Goal: Information Seeking & Learning: Find contact information

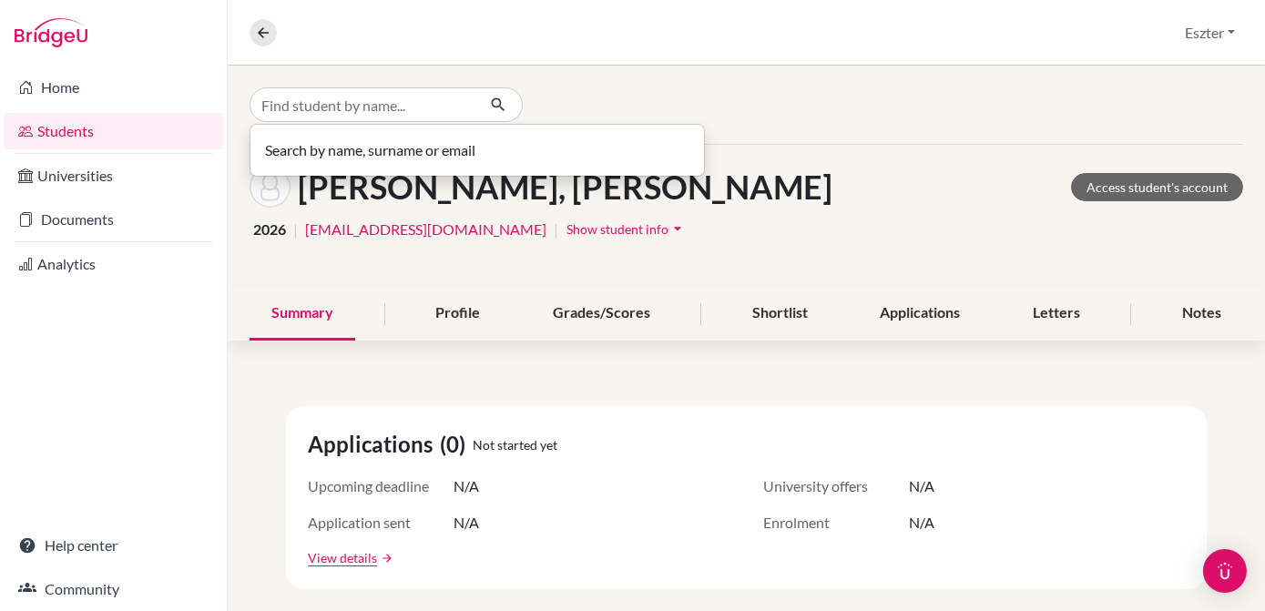
type input "l"
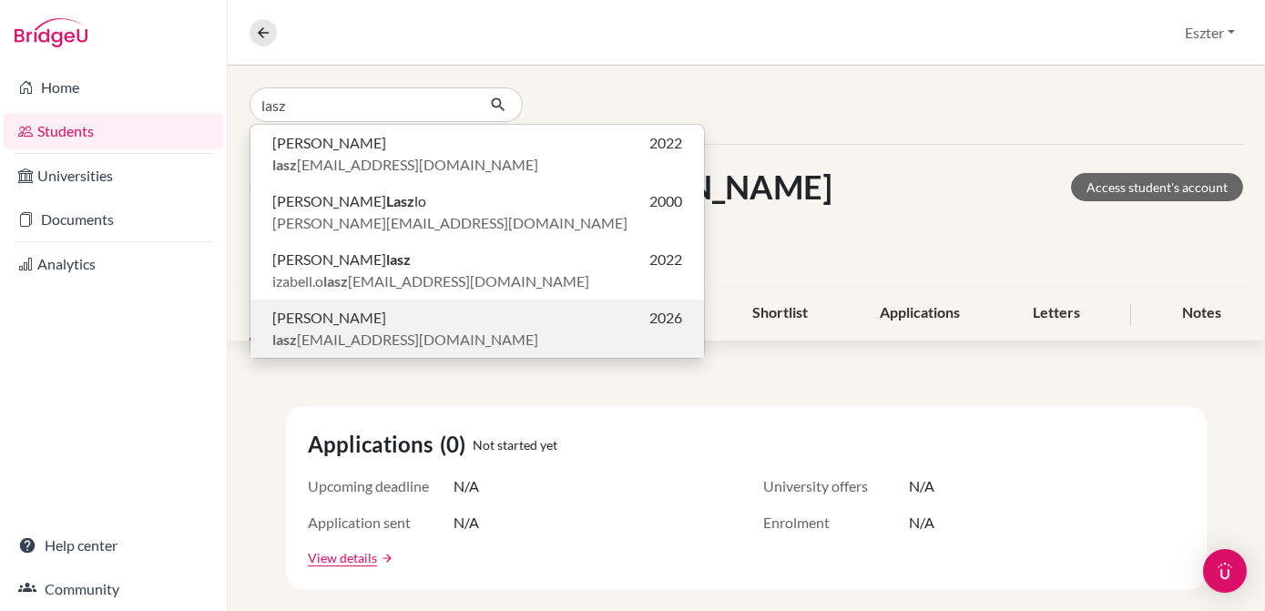
type input "lasz"
click at [334, 312] on span "Lászlo Vince" at bounding box center [329, 318] width 114 height 22
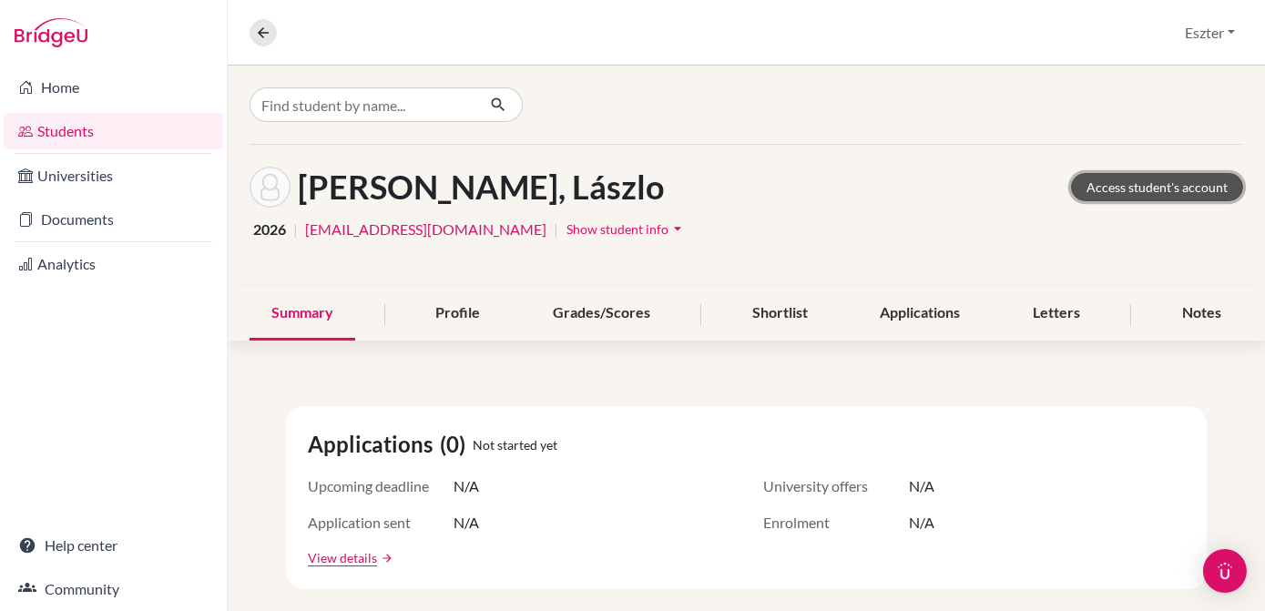
click at [1174, 193] on link "Access student's account" at bounding box center [1157, 187] width 172 height 28
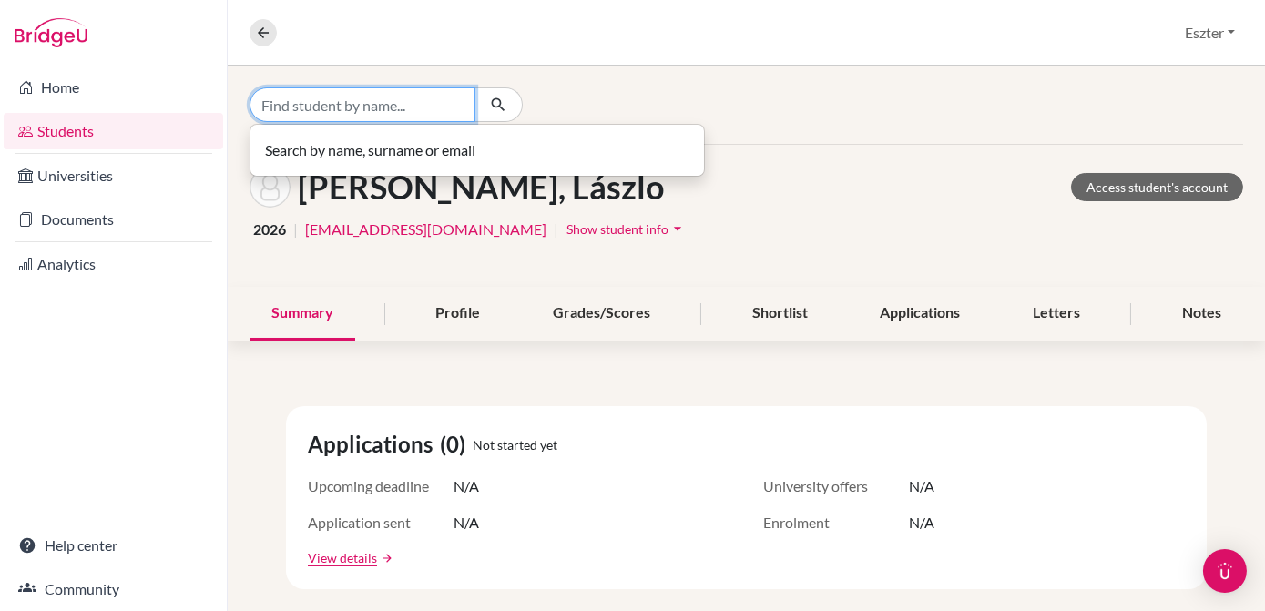
click at [423, 108] on input "Find student by name..." at bounding box center [363, 104] width 226 height 35
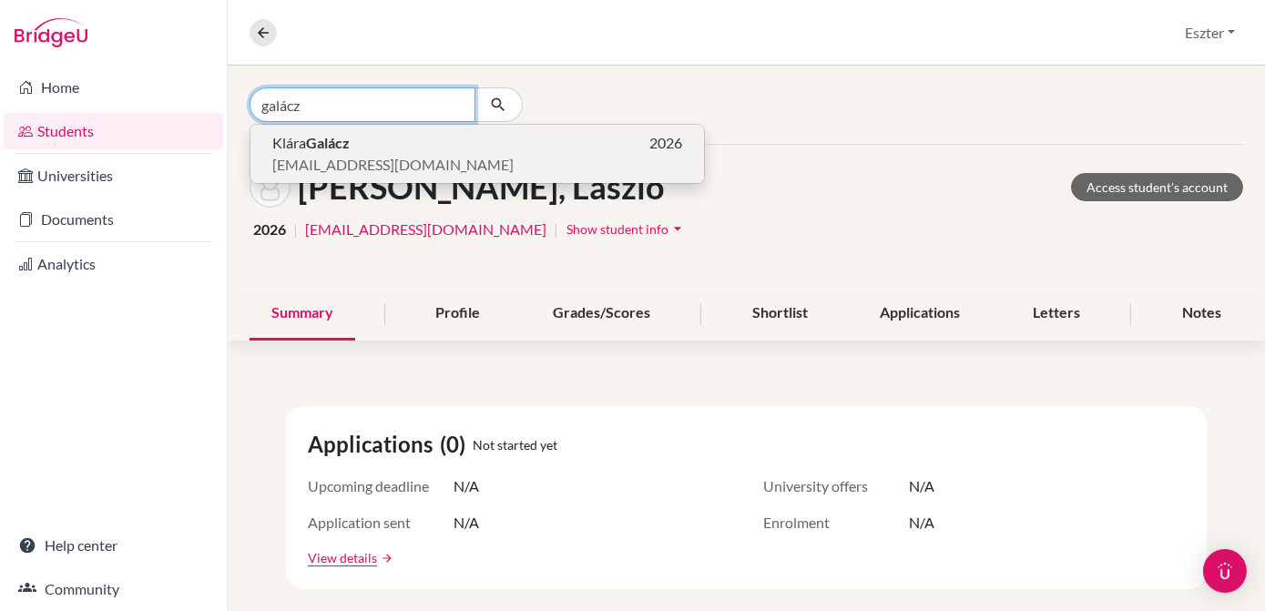
type input "galácz"
click at [373, 149] on p "[PERSON_NAME] 2026" at bounding box center [477, 143] width 410 height 22
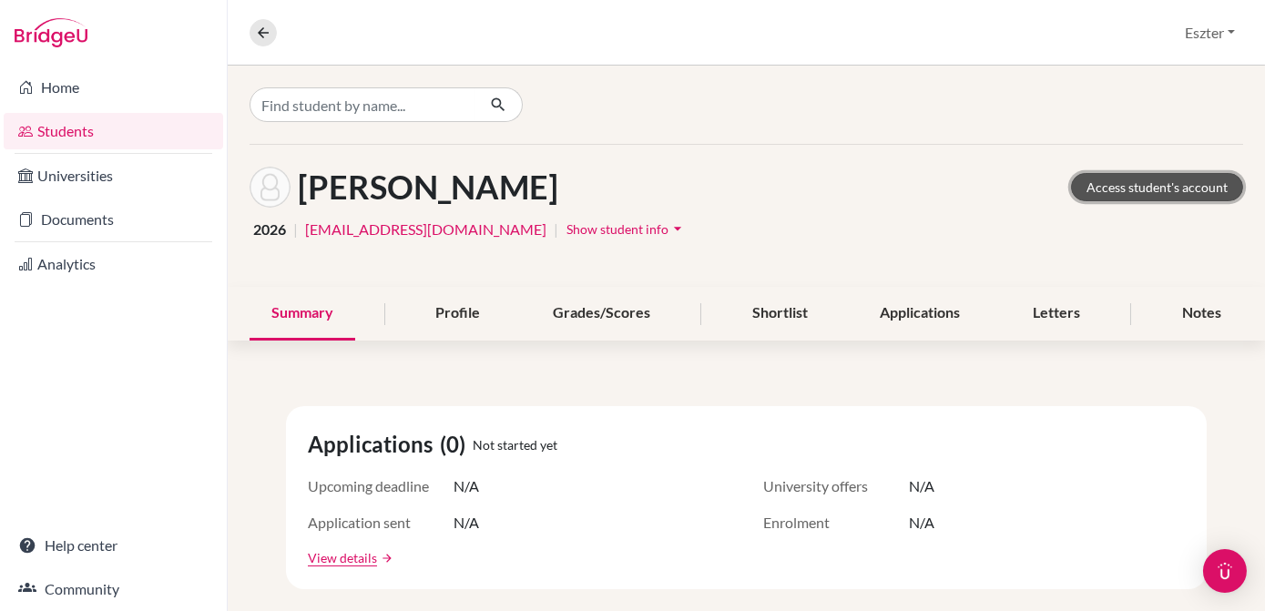
click at [1152, 187] on link "Access student's account" at bounding box center [1157, 187] width 172 height 28
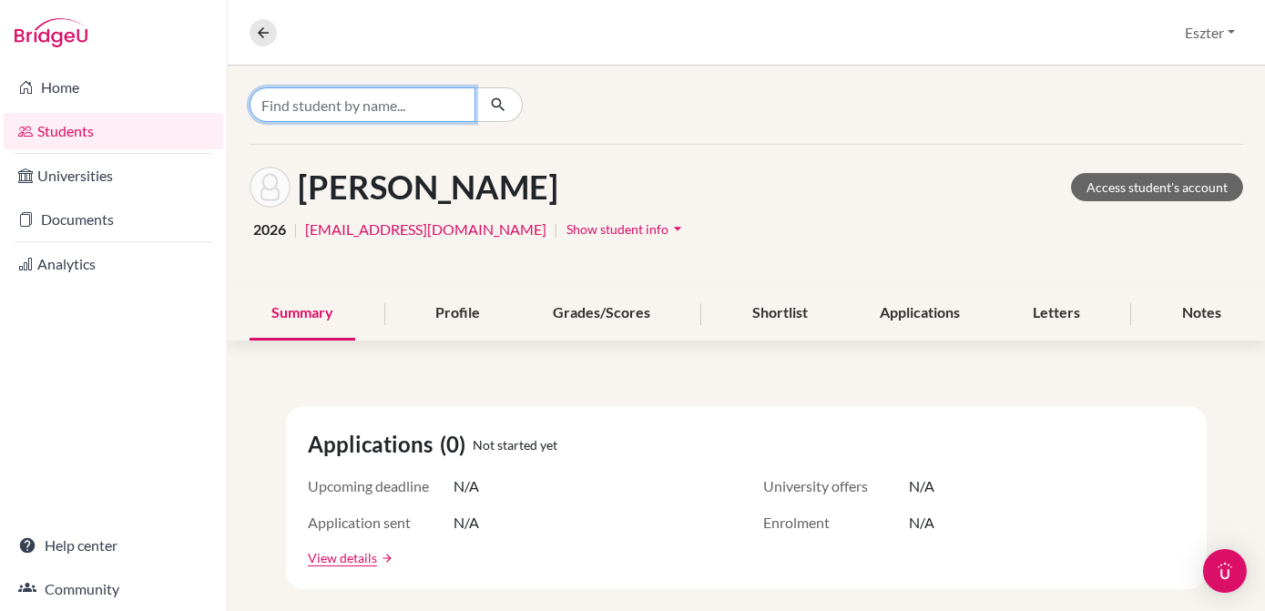
click at [450, 103] on input "Find student by name..." at bounding box center [363, 104] width 226 height 35
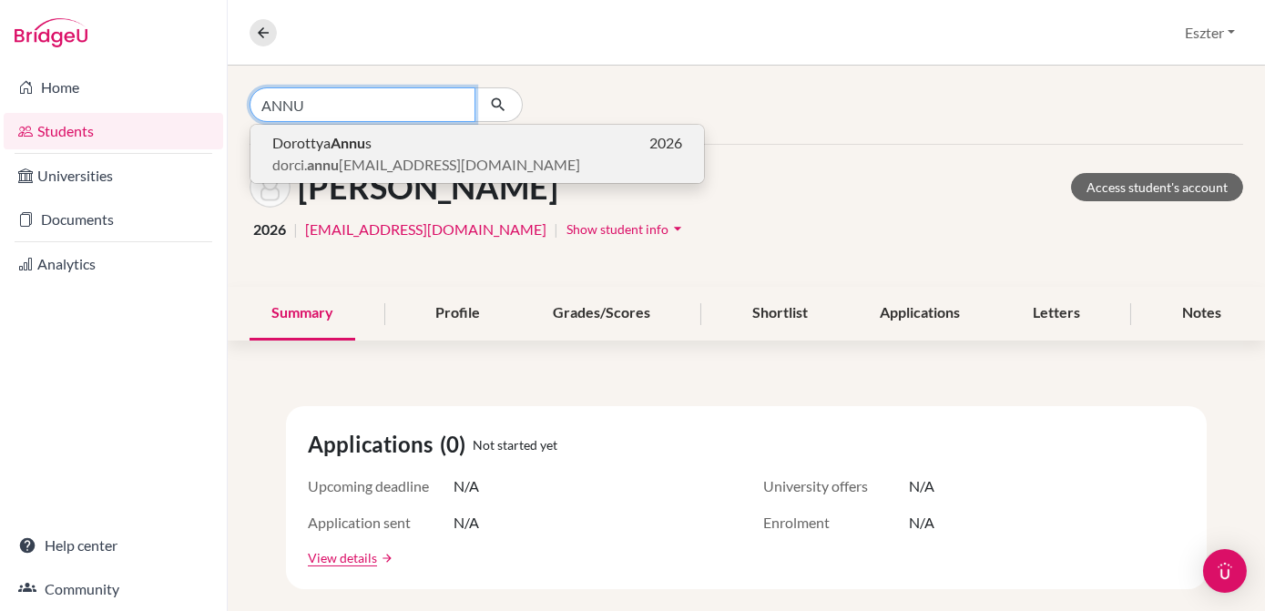
type input "ANNU"
click at [432, 149] on p "Dorottya Annu s 2026" at bounding box center [477, 143] width 410 height 22
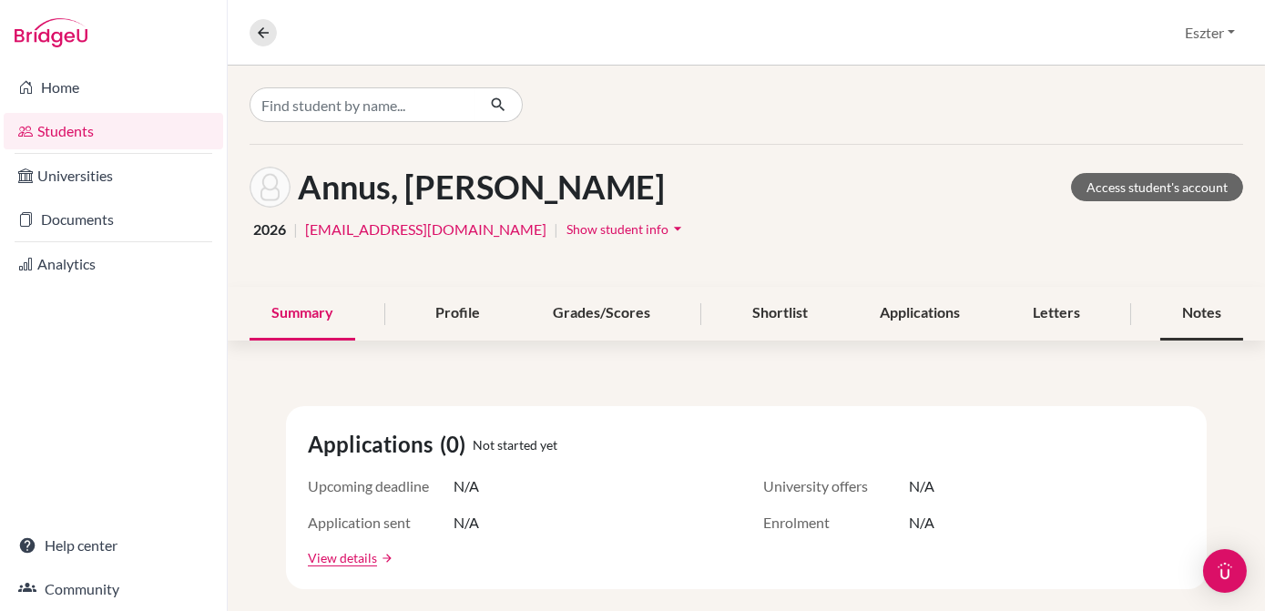
click at [1183, 315] on div "Notes" at bounding box center [1202, 314] width 83 height 54
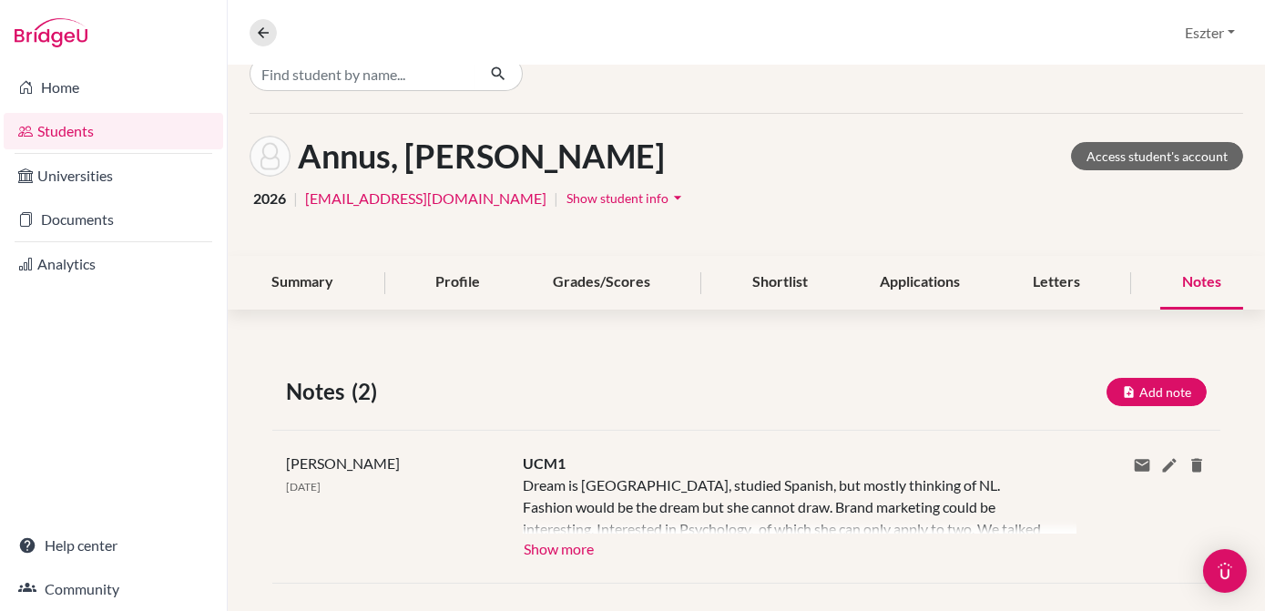
scroll to position [20, 0]
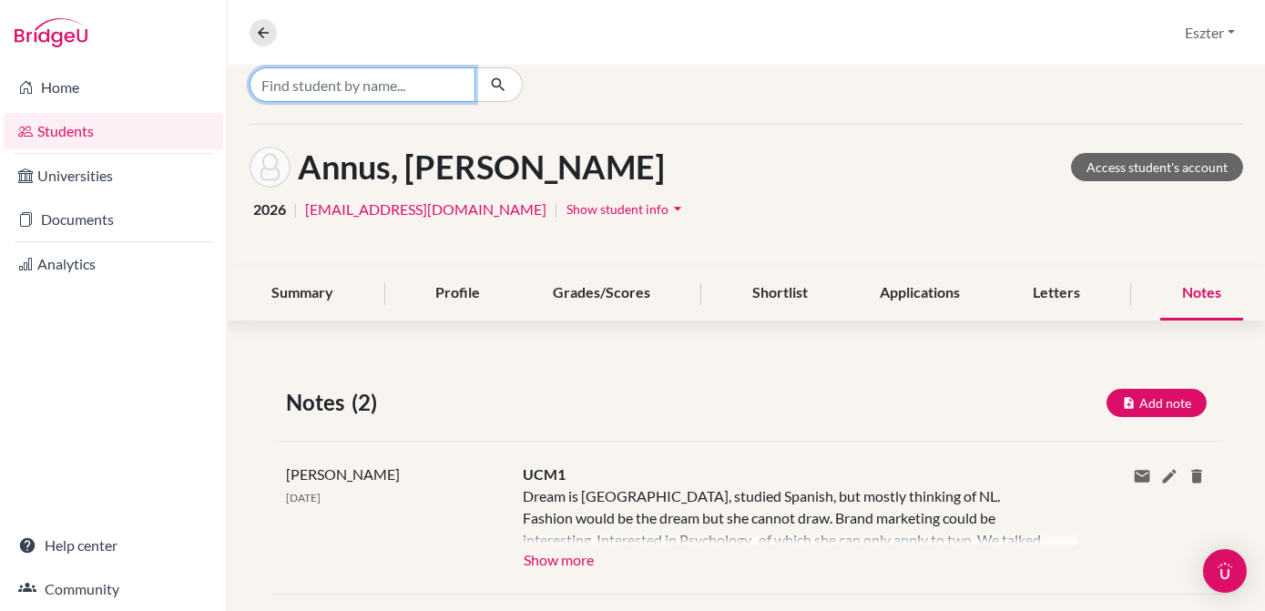
click at [446, 85] on input "Find student by name..." at bounding box center [363, 84] width 226 height 35
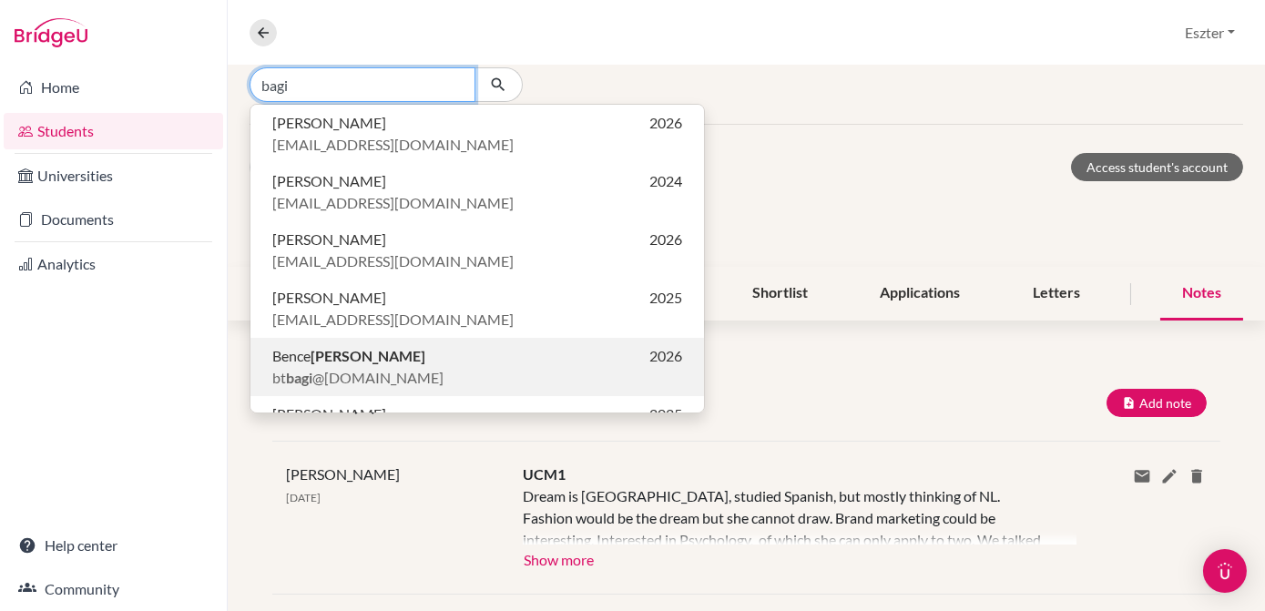
type input "bagi"
click at [334, 359] on b "Bagi" at bounding box center [368, 355] width 115 height 17
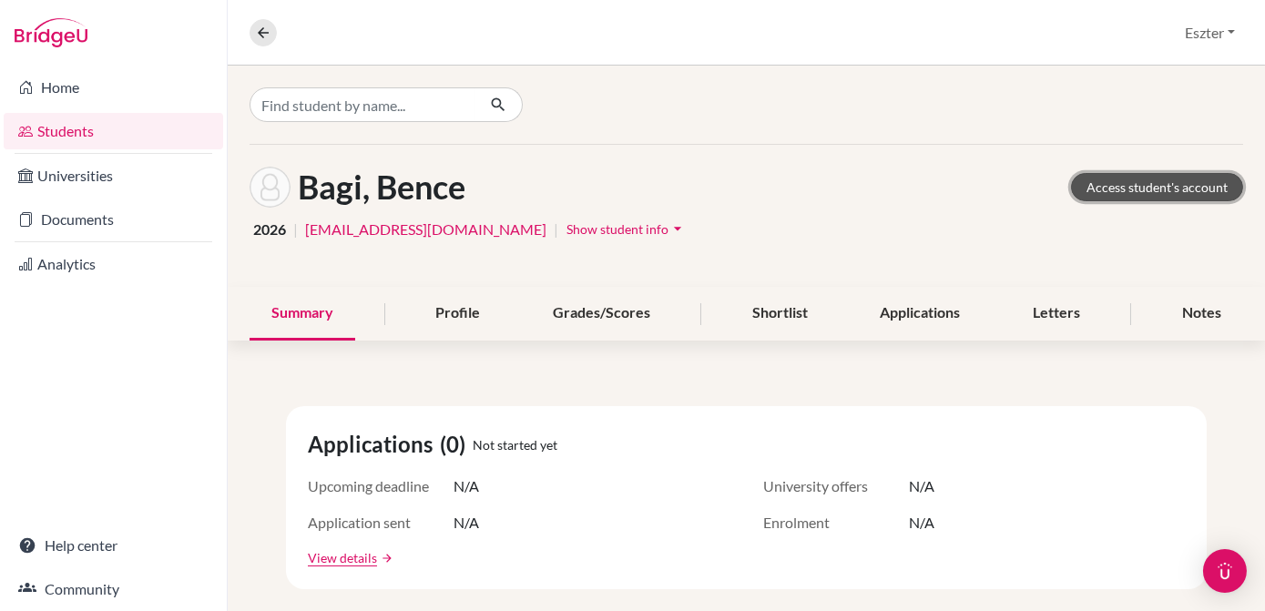
click at [1134, 186] on link "Access student's account" at bounding box center [1157, 187] width 172 height 28
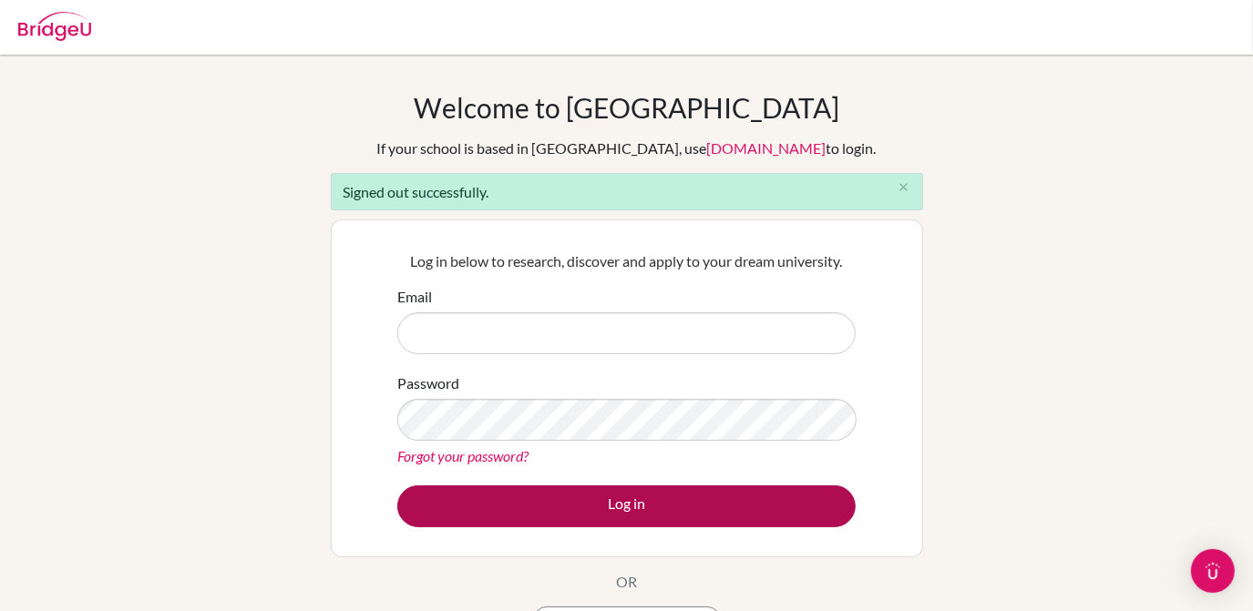
type input "eszter.gerendas@engame.hu"
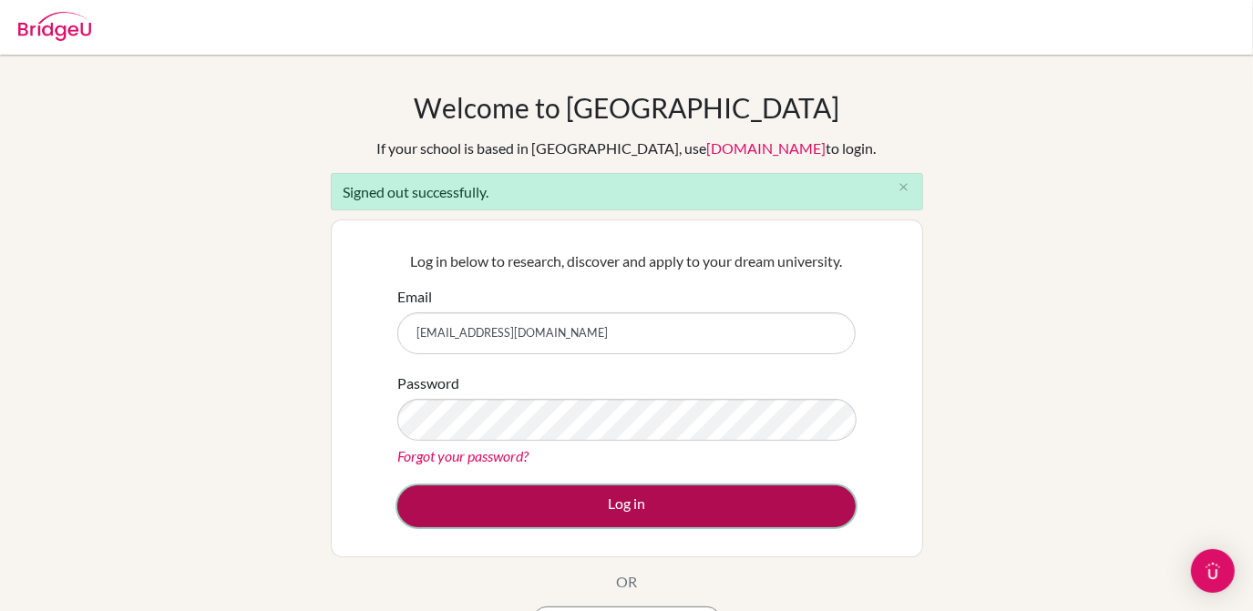
click at [625, 489] on button "Log in" at bounding box center [626, 507] width 458 height 42
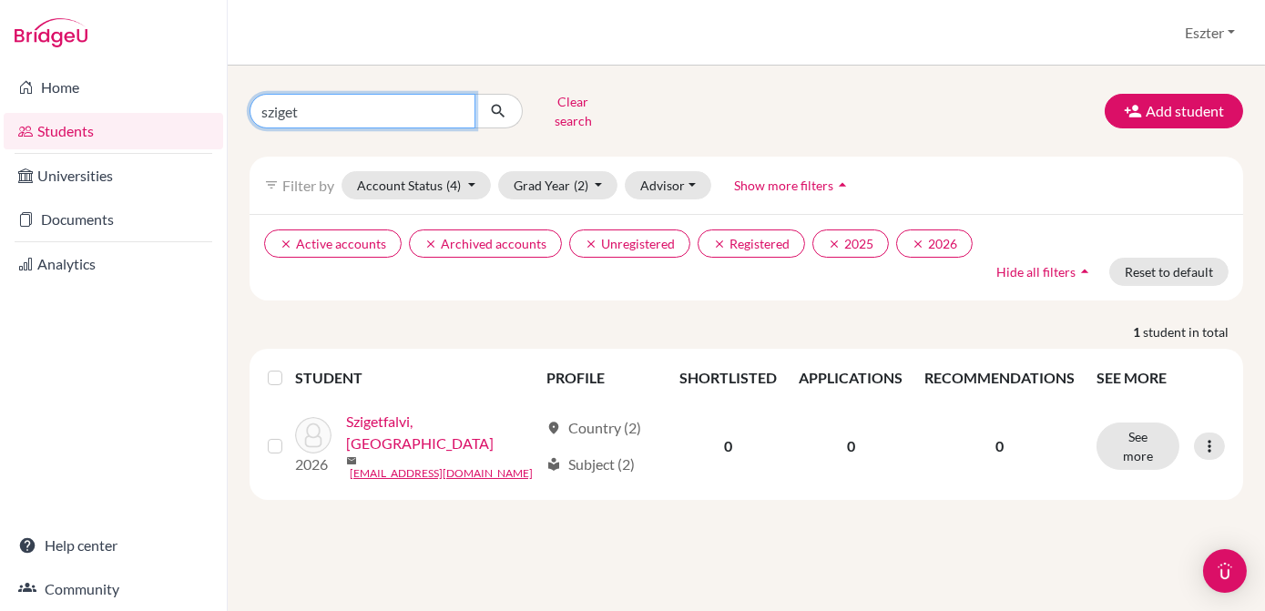
click at [435, 104] on input "sziget" at bounding box center [363, 111] width 226 height 35
type input "s"
type input "bagi"
click at [489, 106] on icon "submit" at bounding box center [498, 111] width 18 height 18
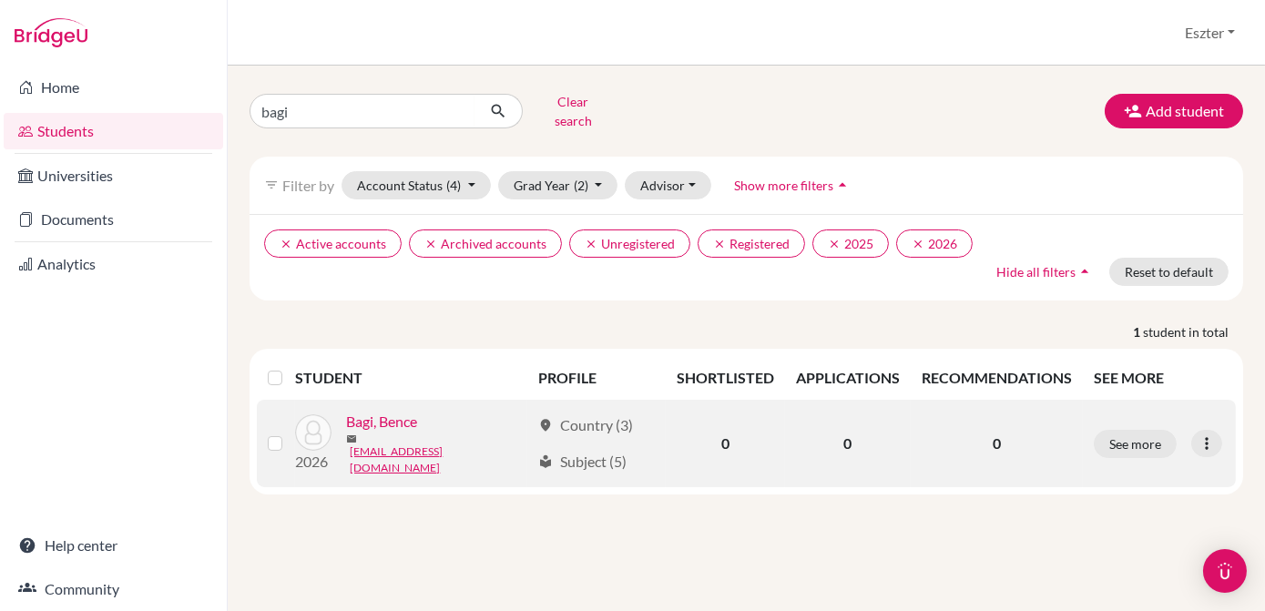
click at [394, 417] on link "Bagi, Bence" at bounding box center [381, 422] width 71 height 22
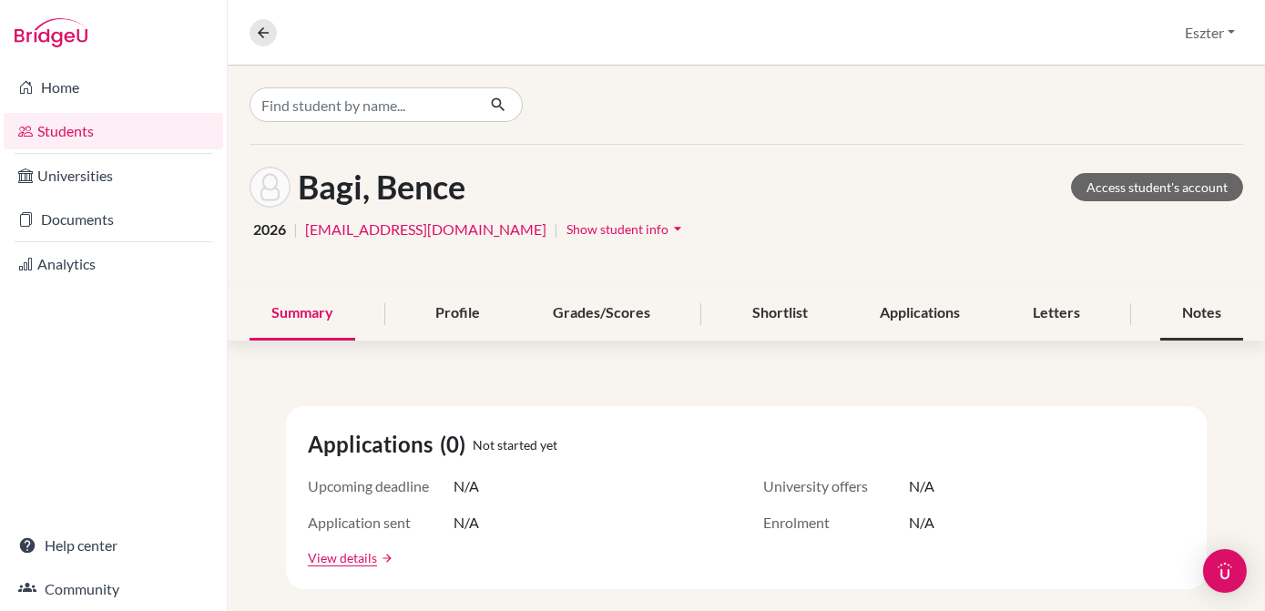
click at [1178, 317] on div "Notes" at bounding box center [1202, 314] width 83 height 54
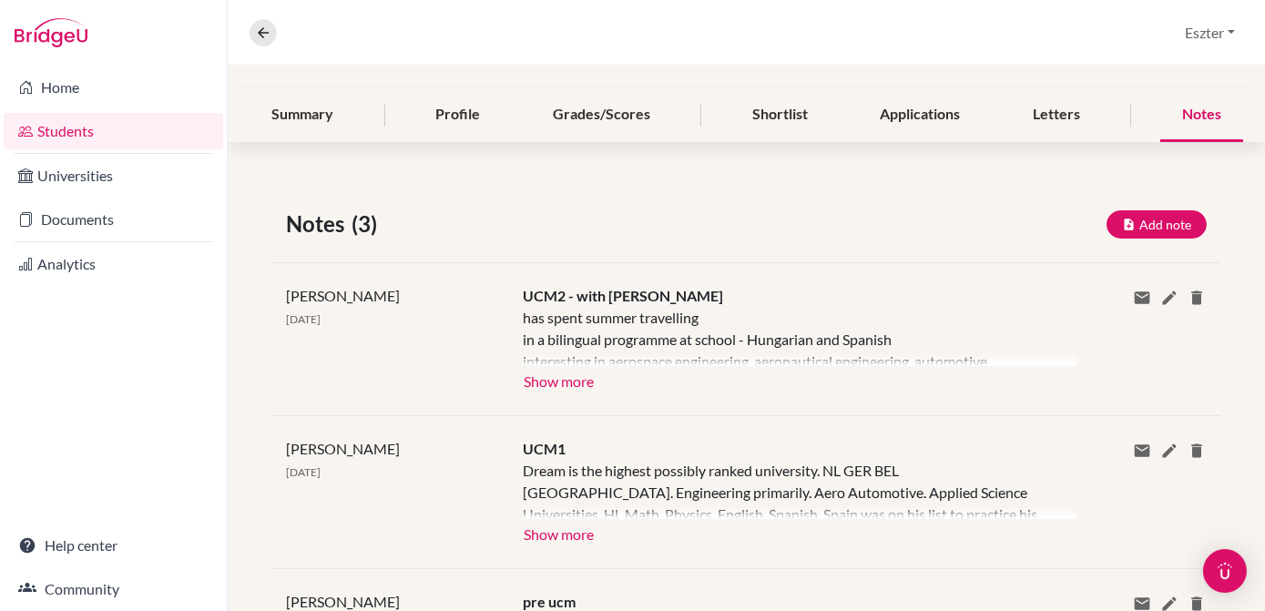
scroll to position [201, 0]
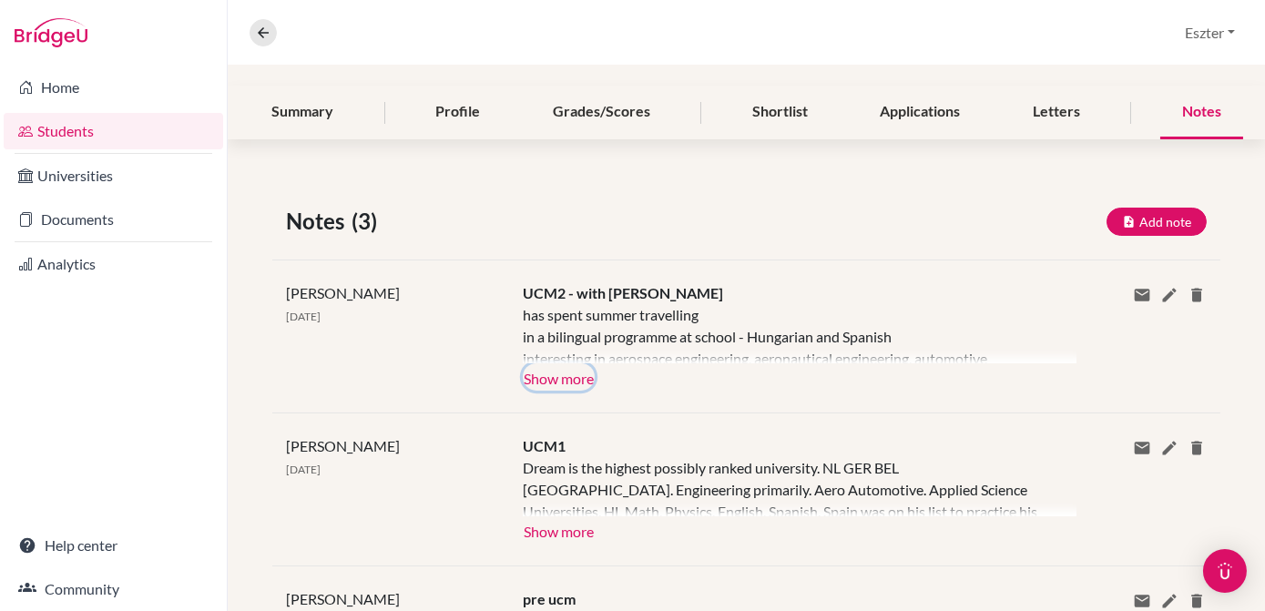
click at [576, 380] on button "Show more" at bounding box center [559, 377] width 72 height 27
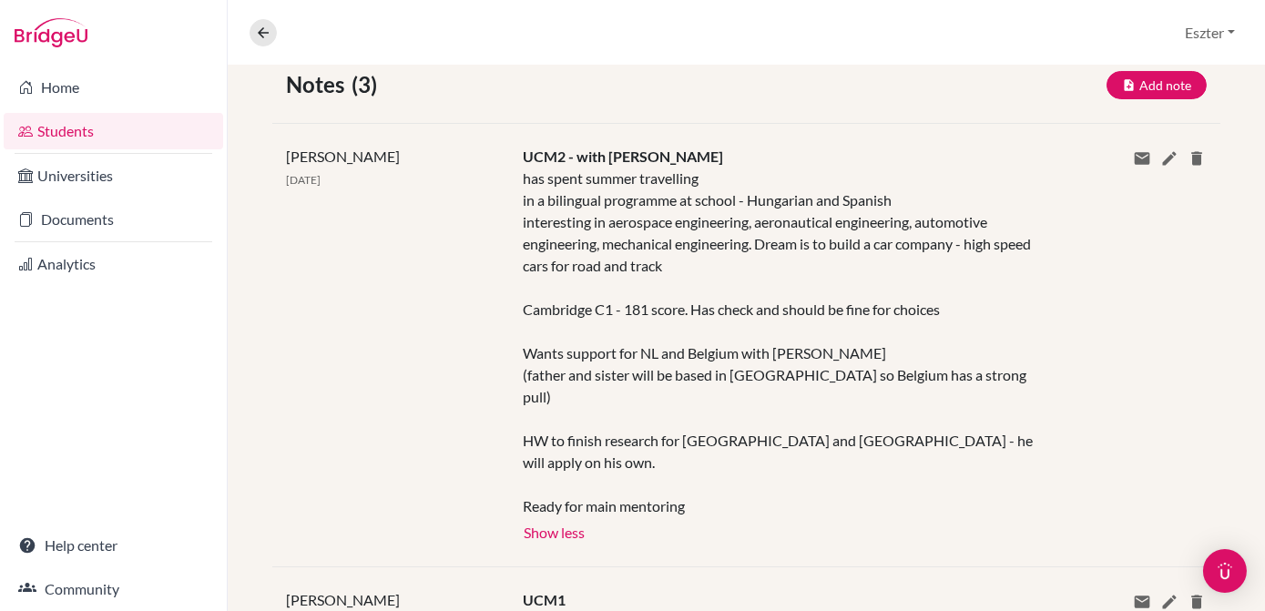
scroll to position [0, 0]
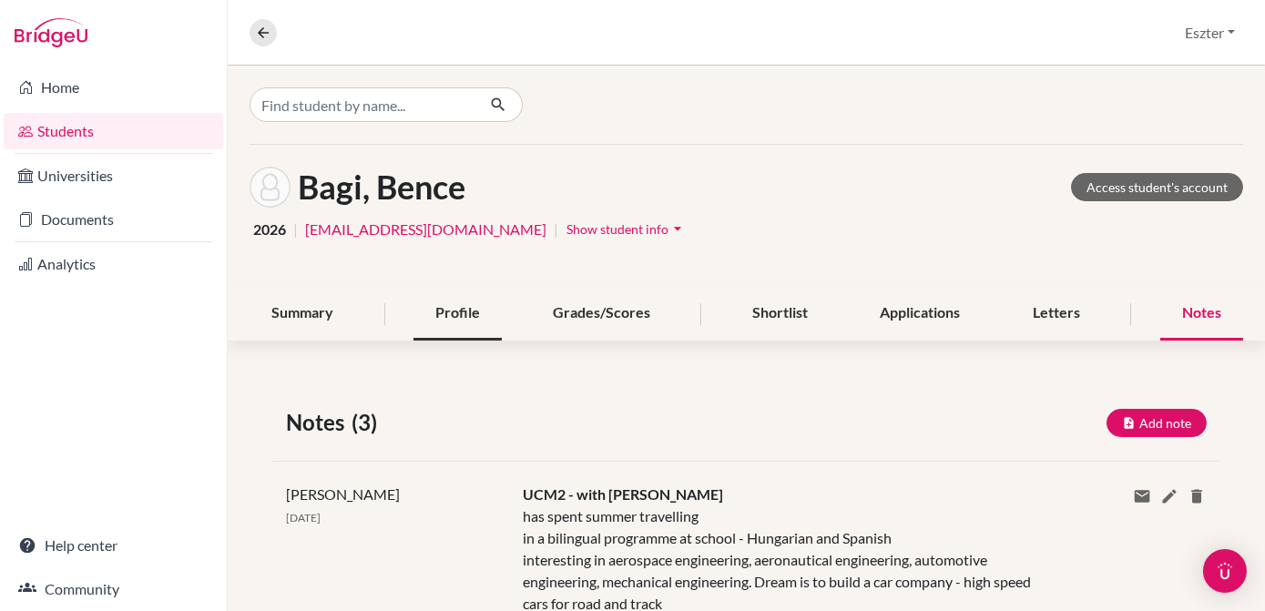
click at [456, 305] on div "Profile" at bounding box center [458, 314] width 88 height 54
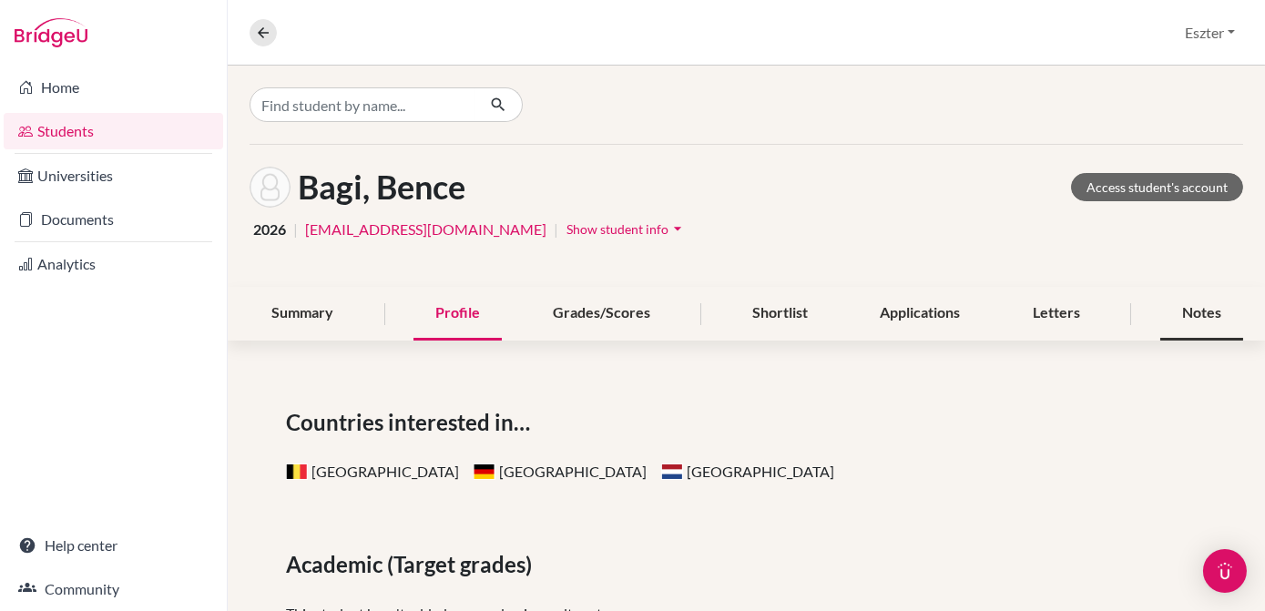
click at [1189, 316] on div "Notes" at bounding box center [1202, 314] width 83 height 54
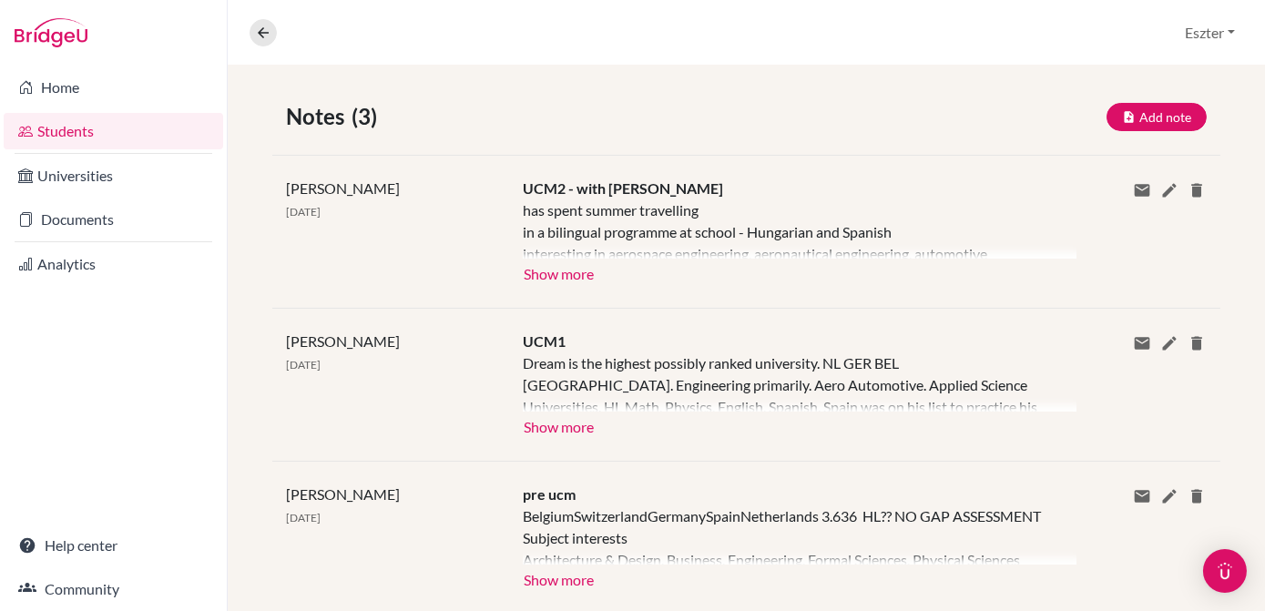
scroll to position [313, 0]
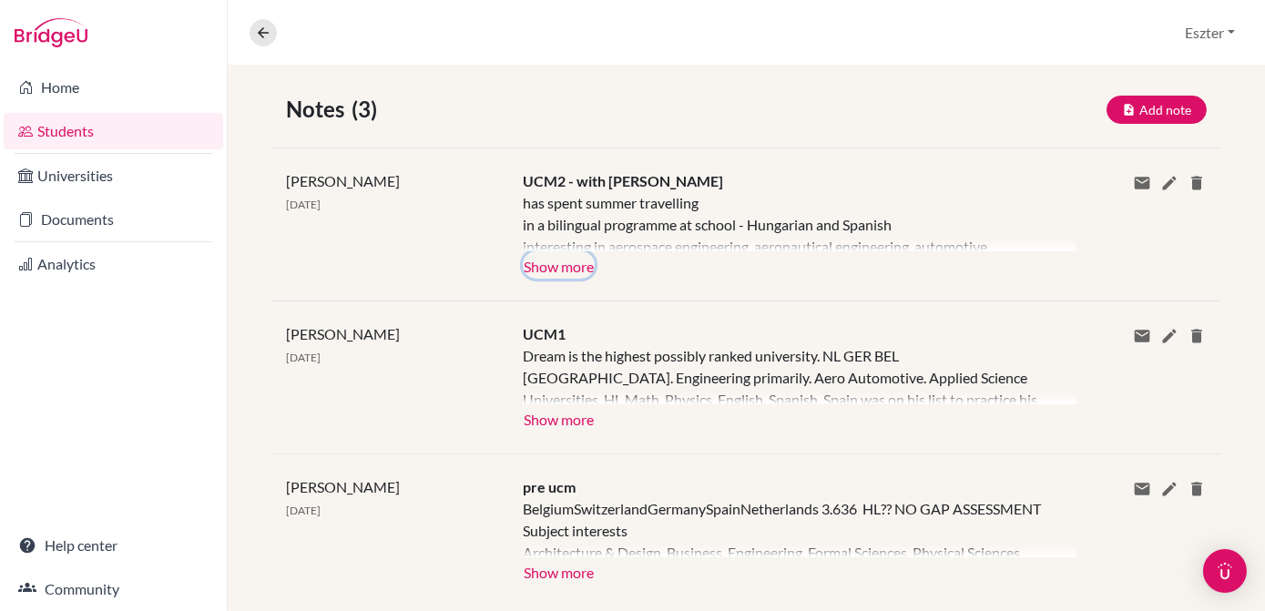
click at [580, 268] on button "Show more" at bounding box center [559, 264] width 72 height 27
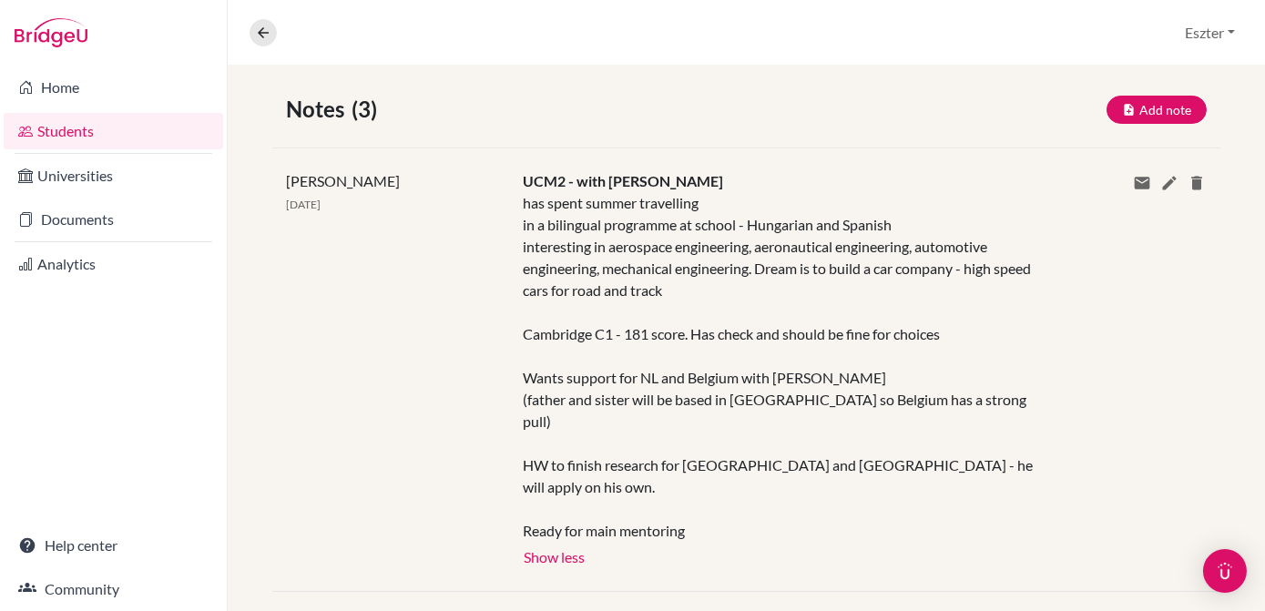
scroll to position [0, 0]
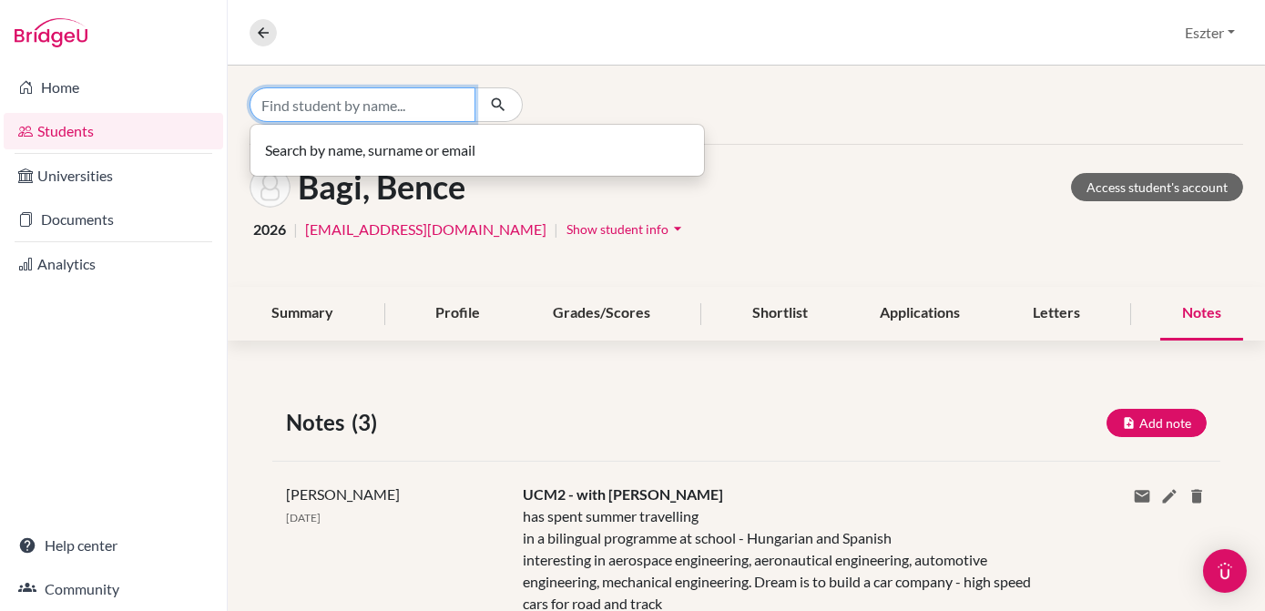
click at [446, 115] on input "Find student by name..." at bounding box center [363, 104] width 226 height 35
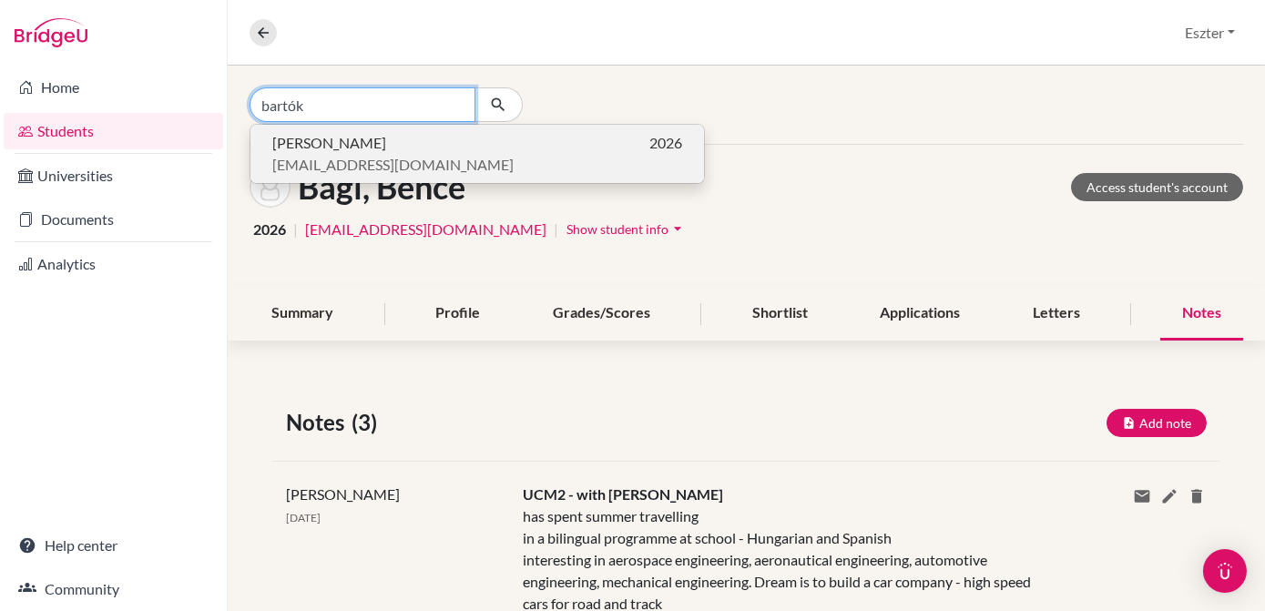
type input "bartók"
click at [427, 144] on p "[PERSON_NAME] 2026" at bounding box center [477, 143] width 410 height 22
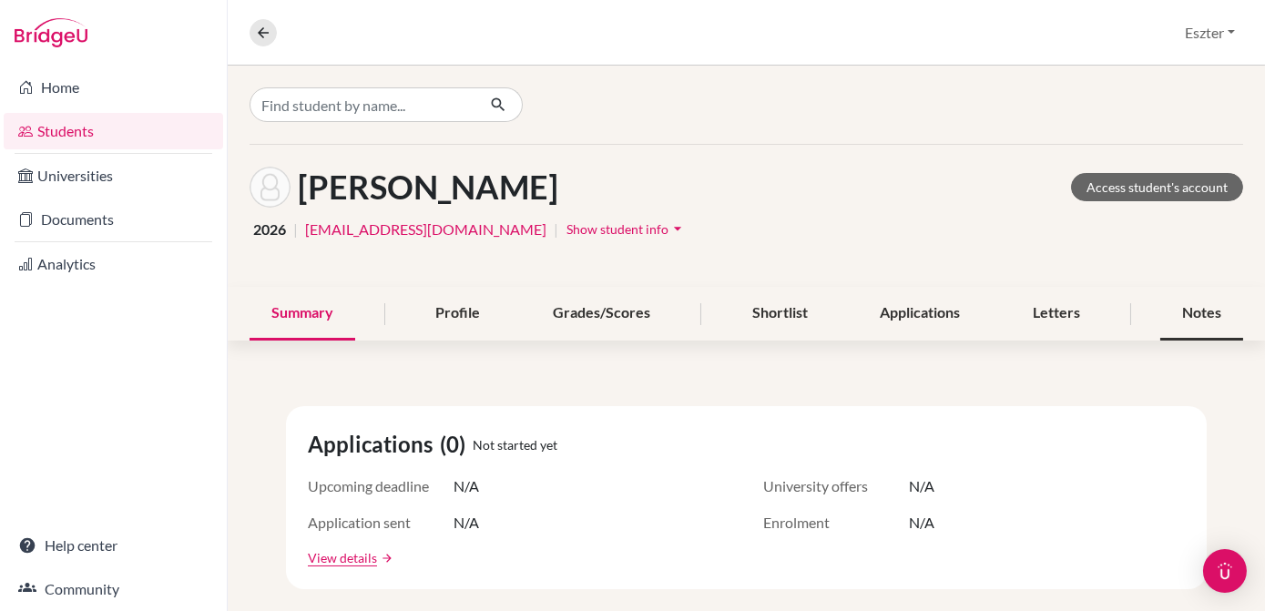
click at [1202, 312] on div "Notes" at bounding box center [1202, 314] width 83 height 54
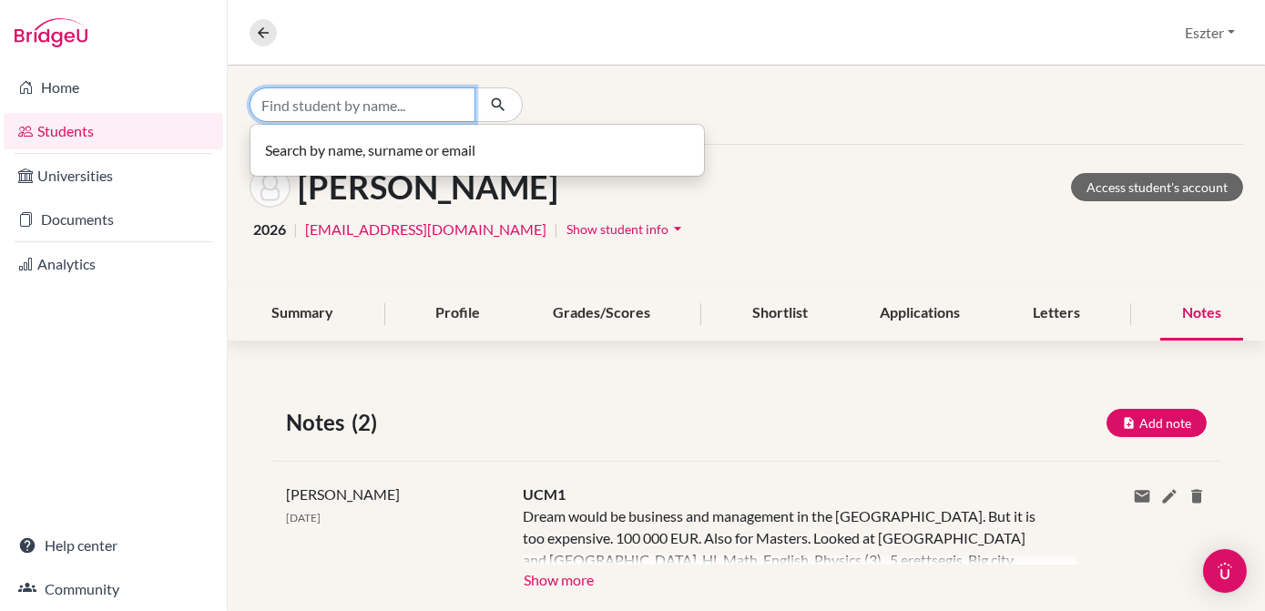
click at [420, 100] on input "Find student by name..." at bounding box center [363, 104] width 226 height 35
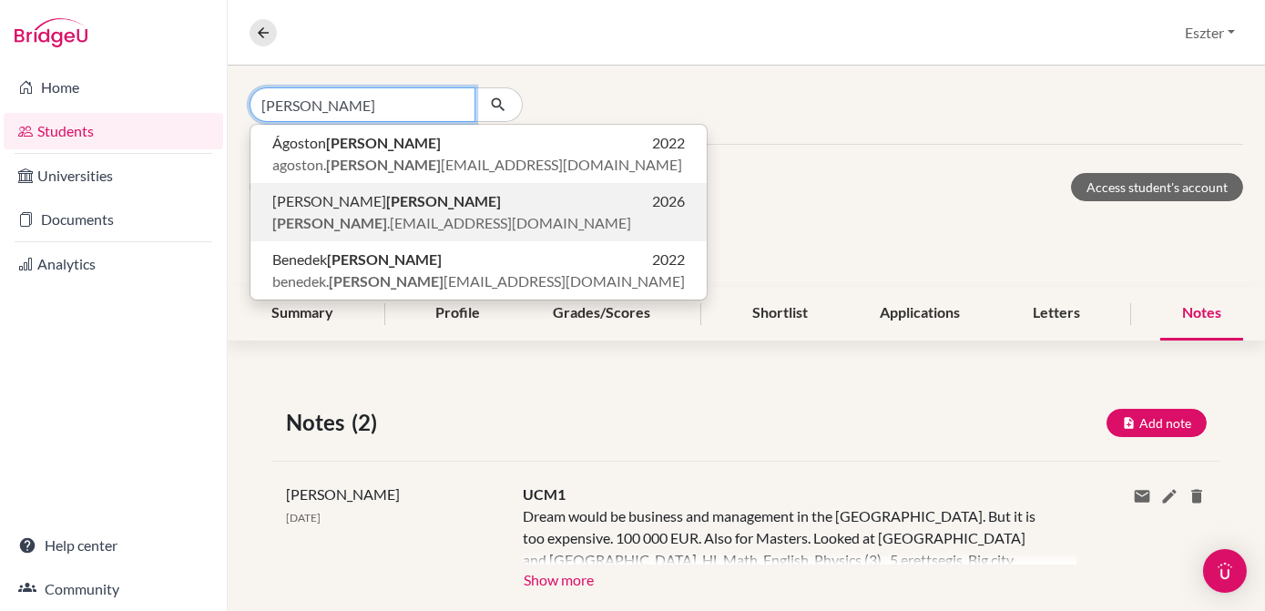
type input "[PERSON_NAME]"
click at [334, 220] on span "[PERSON_NAME] .[EMAIL_ADDRESS][DOMAIN_NAME]" at bounding box center [451, 223] width 359 height 22
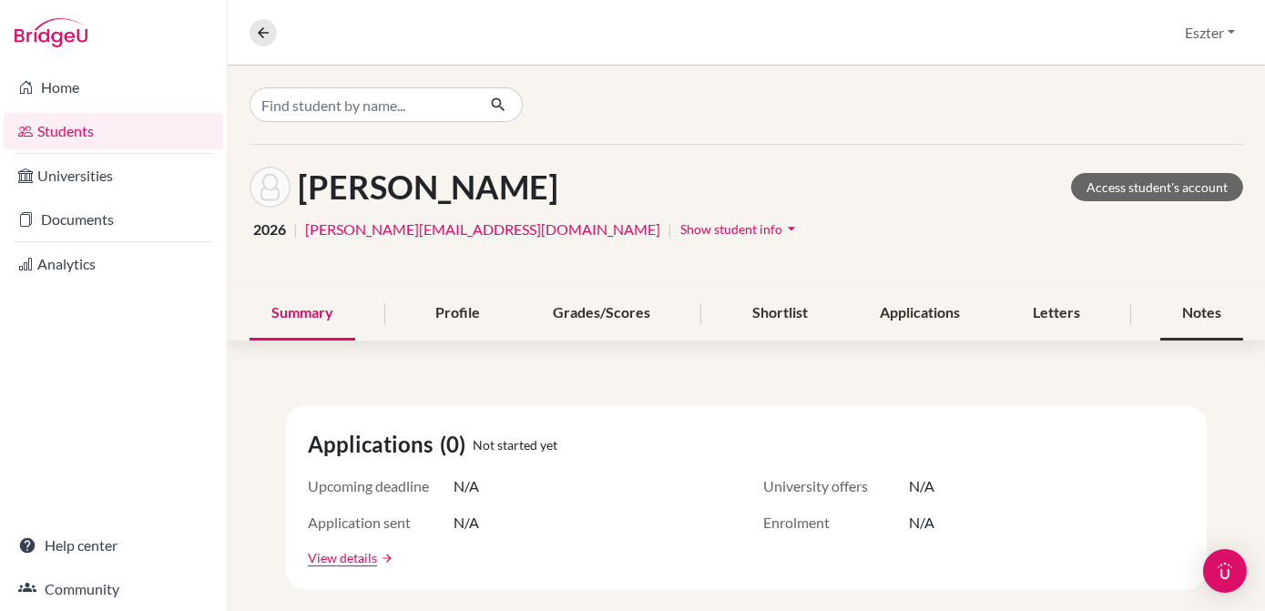
click at [1190, 310] on div "Notes" at bounding box center [1202, 314] width 83 height 54
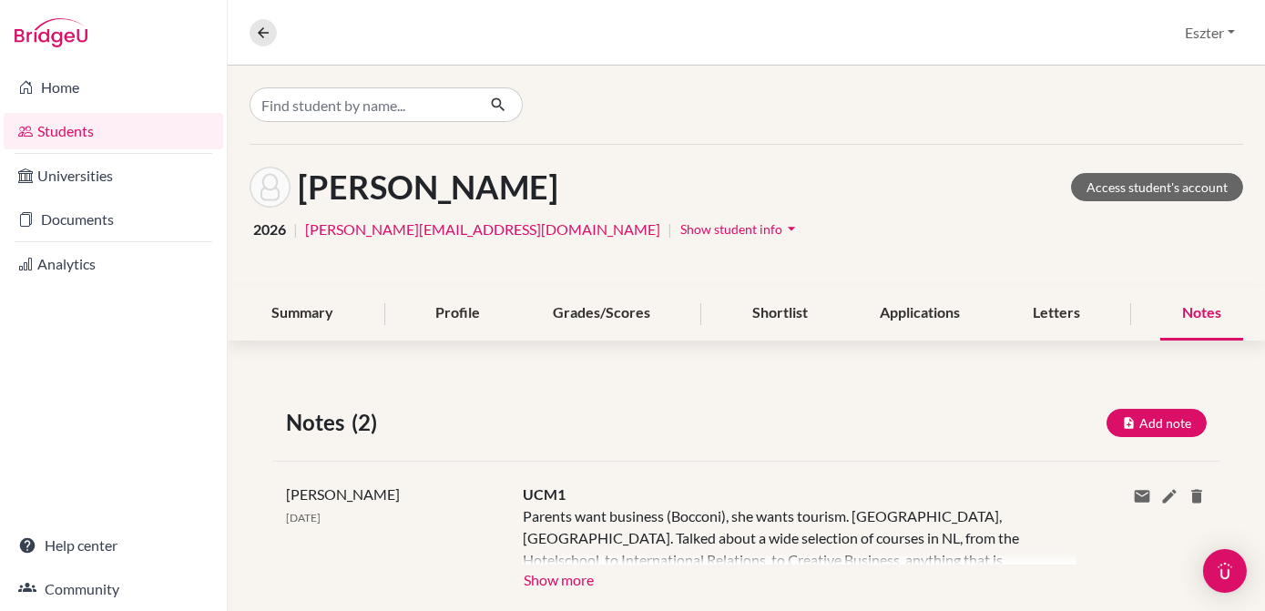
click at [416, 75] on div at bounding box center [747, 105] width 1038 height 78
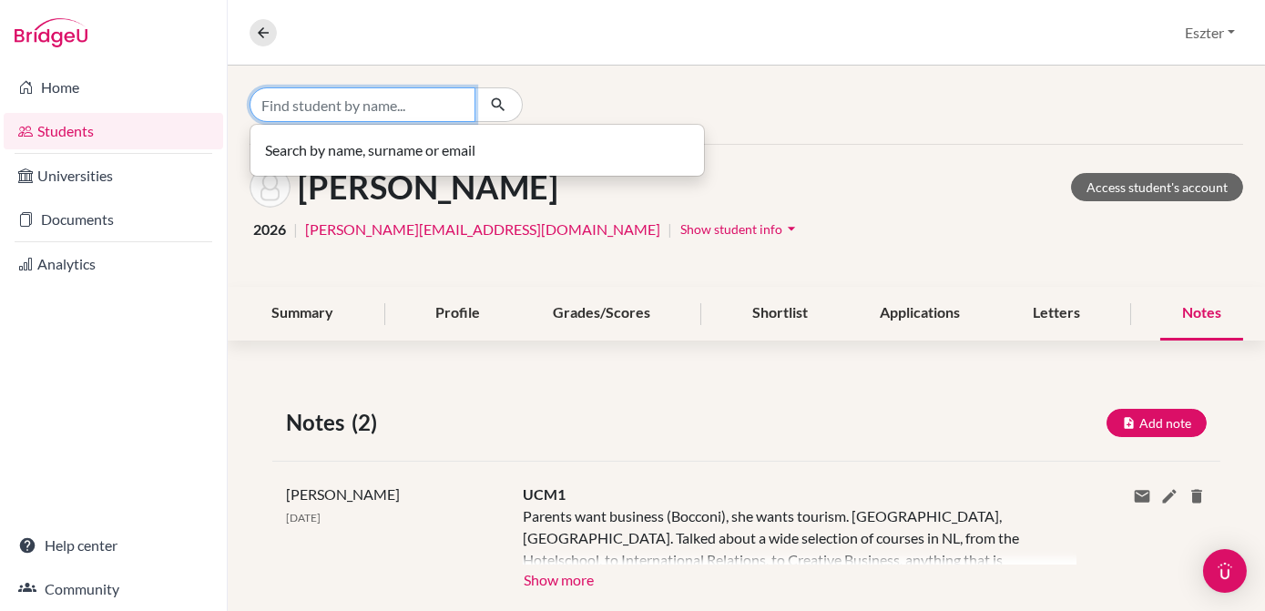
click at [393, 108] on input "Find student by name..." at bounding box center [363, 104] width 226 height 35
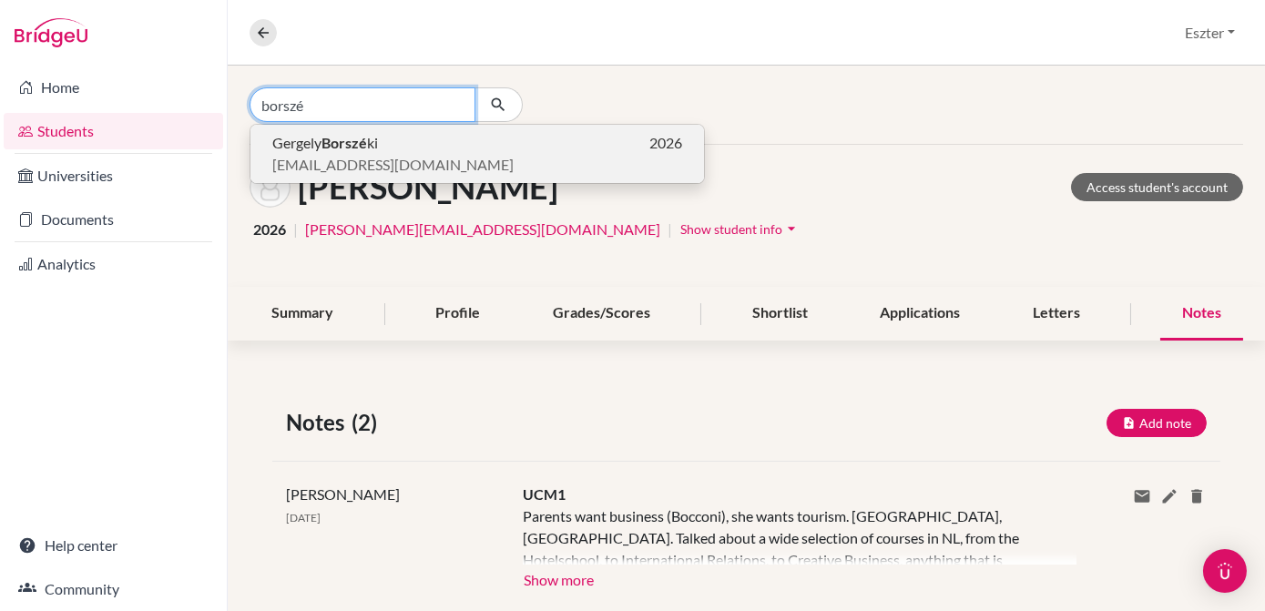
type input "borszé"
click at [372, 150] on span "[PERSON_NAME] ki" at bounding box center [325, 143] width 106 height 22
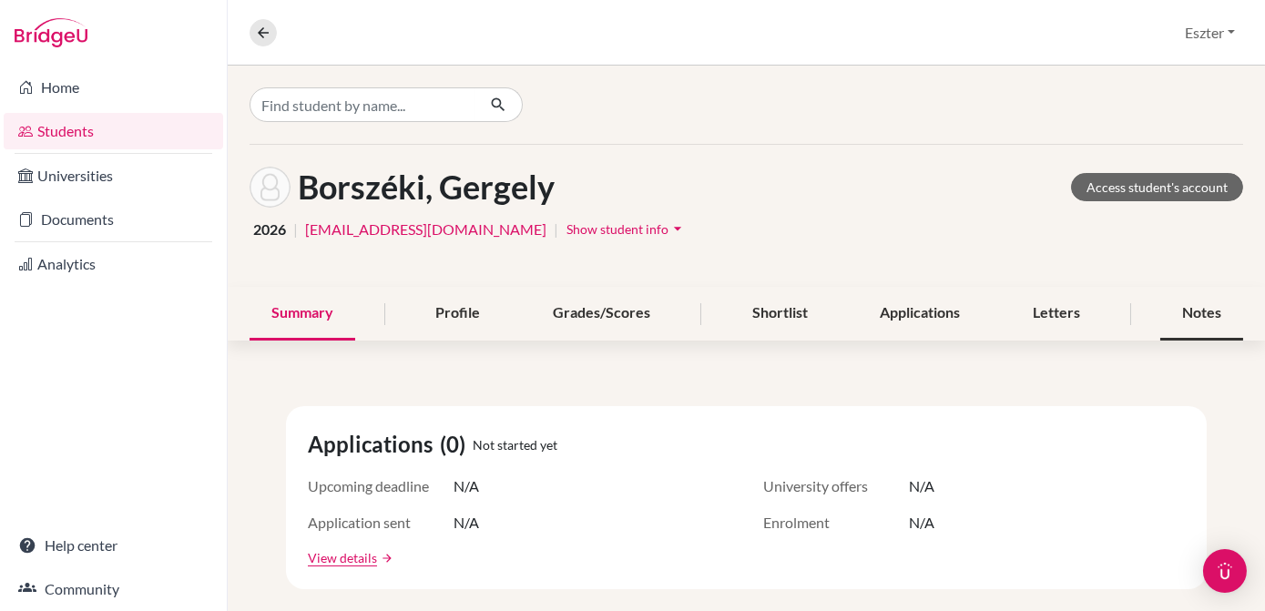
click at [1204, 304] on div "Notes" at bounding box center [1202, 314] width 83 height 54
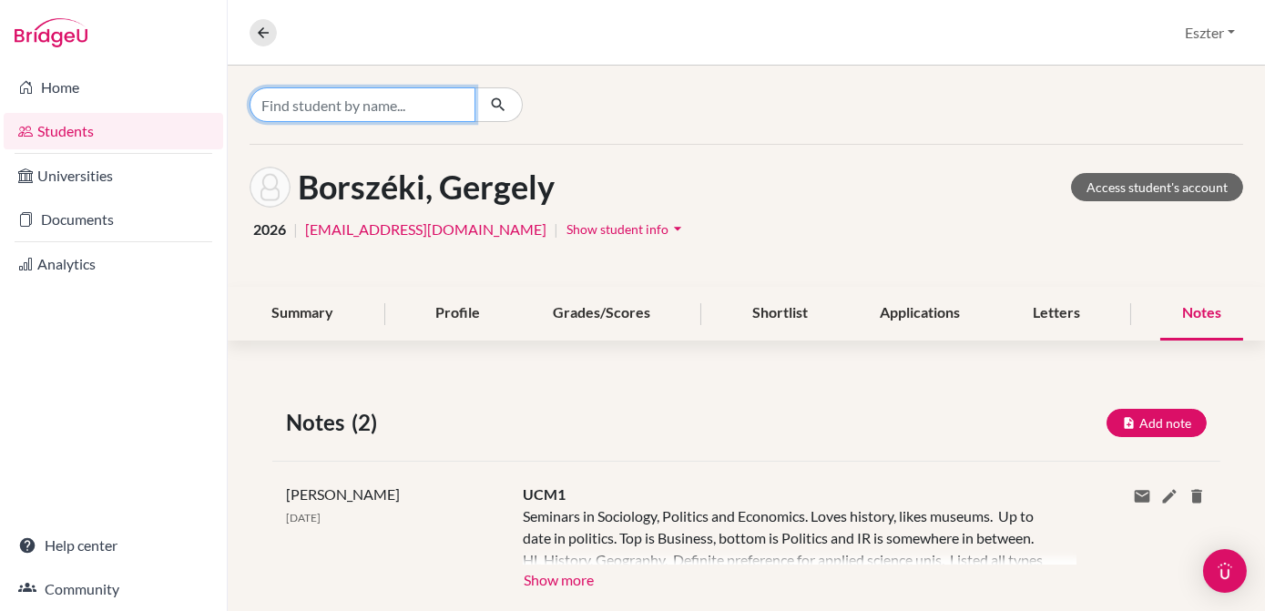
click at [431, 108] on input "Find student by name..." at bounding box center [363, 104] width 226 height 35
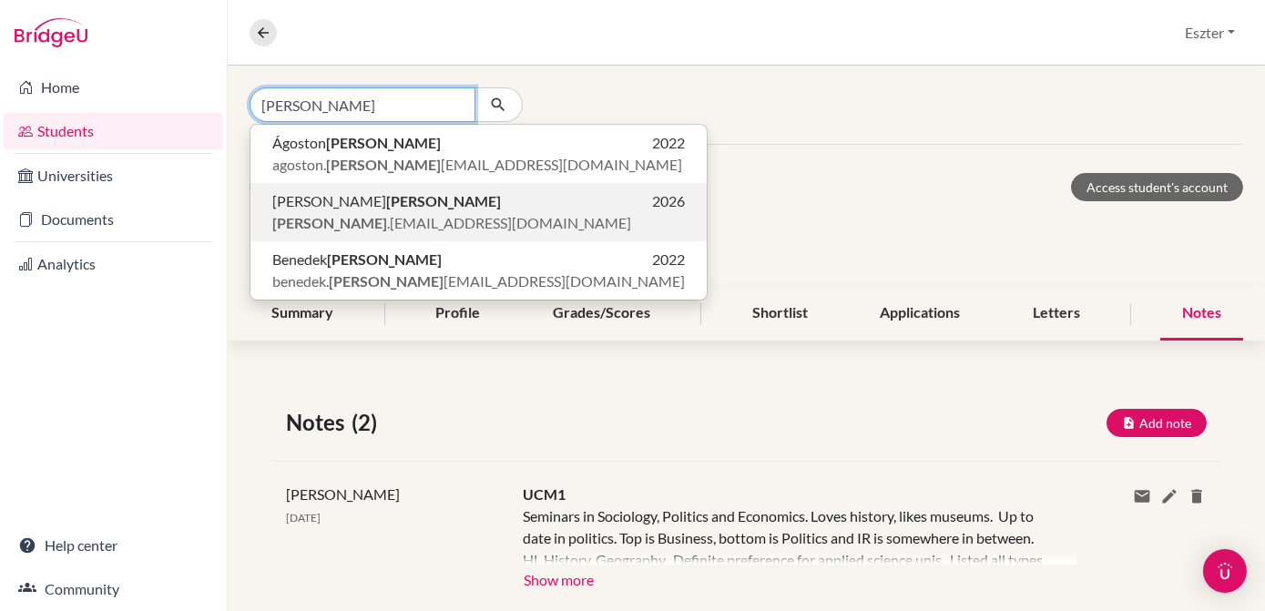
type input "[PERSON_NAME]"
click at [364, 225] on span "[PERSON_NAME] .[EMAIL_ADDRESS][DOMAIN_NAME]" at bounding box center [451, 223] width 359 height 22
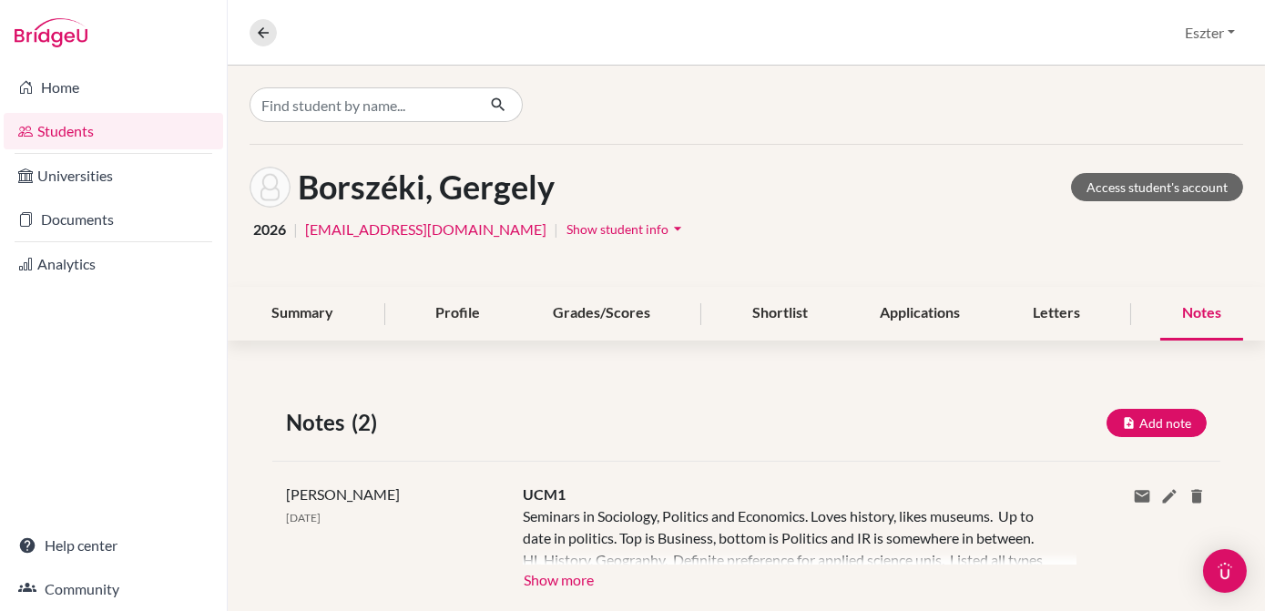
click at [364, 225] on link "[EMAIL_ADDRESS][DOMAIN_NAME]" at bounding box center [425, 230] width 241 height 22
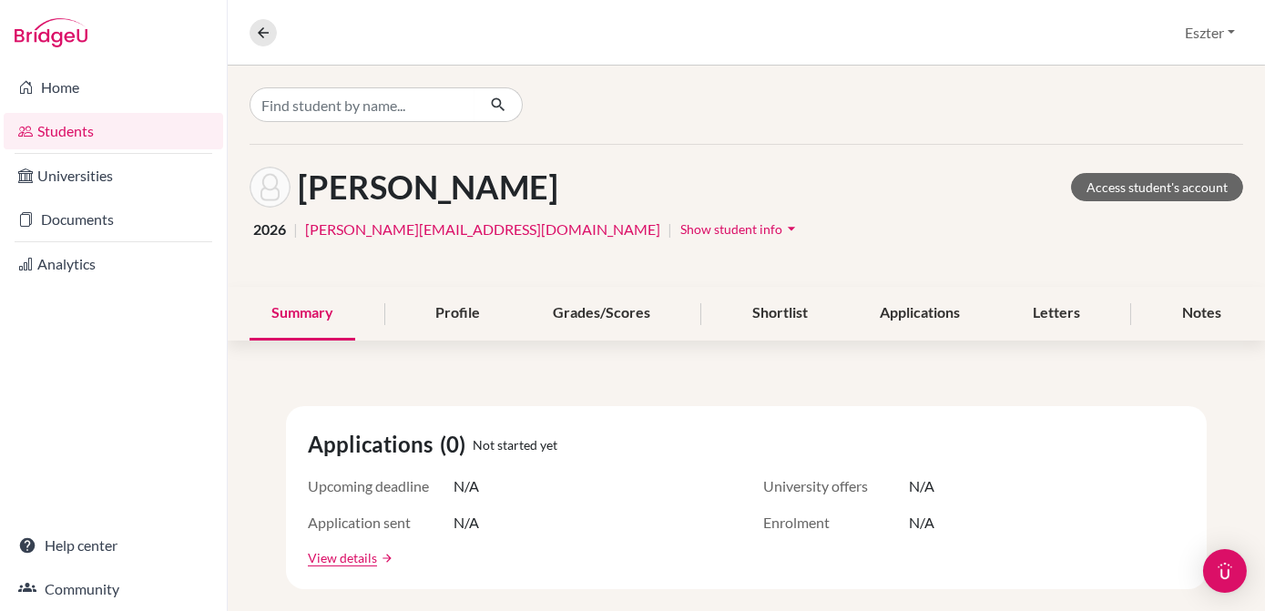
click at [1178, 160] on div "[PERSON_NAME] Access student's account 2026 | [PERSON_NAME][EMAIL_ADDRESS][DOMA…" at bounding box center [747, 216] width 1038 height 142
click at [1152, 180] on link "Access student's account" at bounding box center [1157, 187] width 172 height 28
